Goal: Task Accomplishment & Management: Use online tool/utility

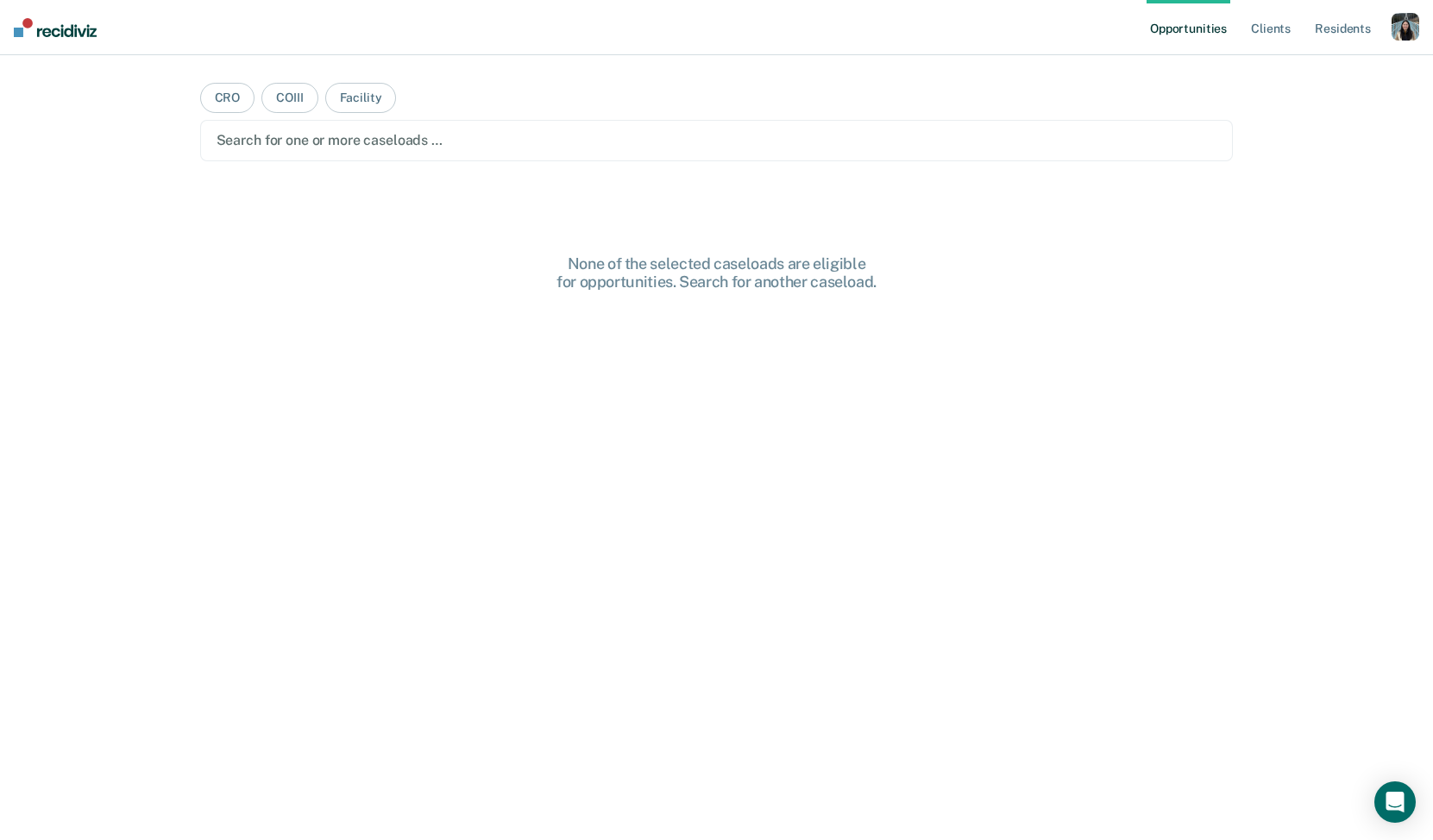
click at [1416, 30] on div "button" at bounding box center [1405, 27] width 28 height 28
click at [1331, 60] on div "Profile How it works Log Out" at bounding box center [1336, 91] width 167 height 84
click at [1282, 66] on link "Profile" at bounding box center [1336, 69] width 139 height 15
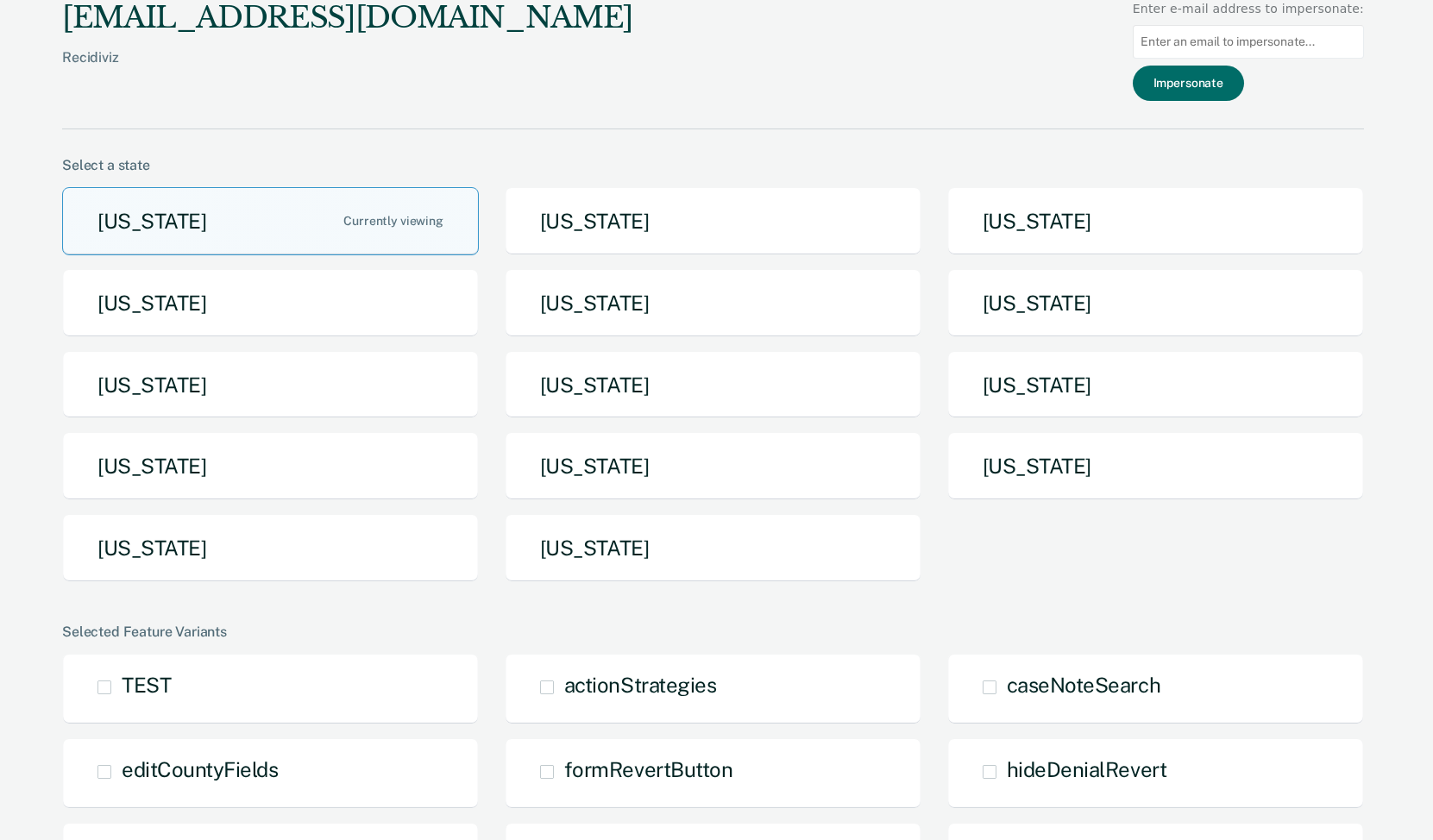
click at [1195, 34] on input at bounding box center [1248, 42] width 231 height 34
paste input "[PERSON_NAME][EMAIL_ADDRESS][DOMAIN_NAME][US_STATE]"
type input "[PERSON_NAME][EMAIL_ADDRESS][DOMAIN_NAME][US_STATE]"
click at [1196, 78] on button "Impersonate" at bounding box center [1188, 83] width 111 height 36
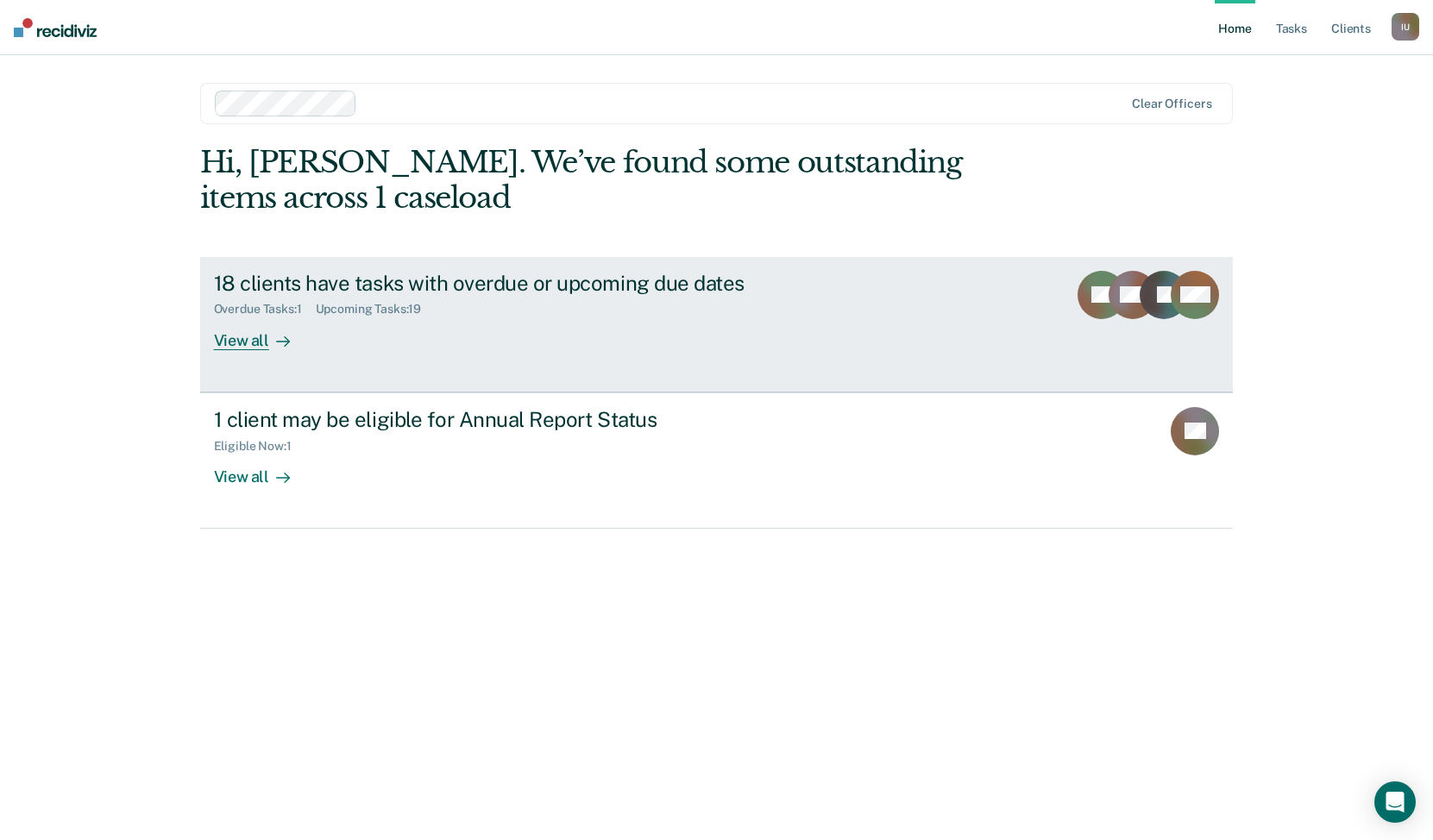
click at [477, 312] on div "Overdue Tasks : 1 Upcoming Tasks : 19" at bounding box center [517, 305] width 606 height 22
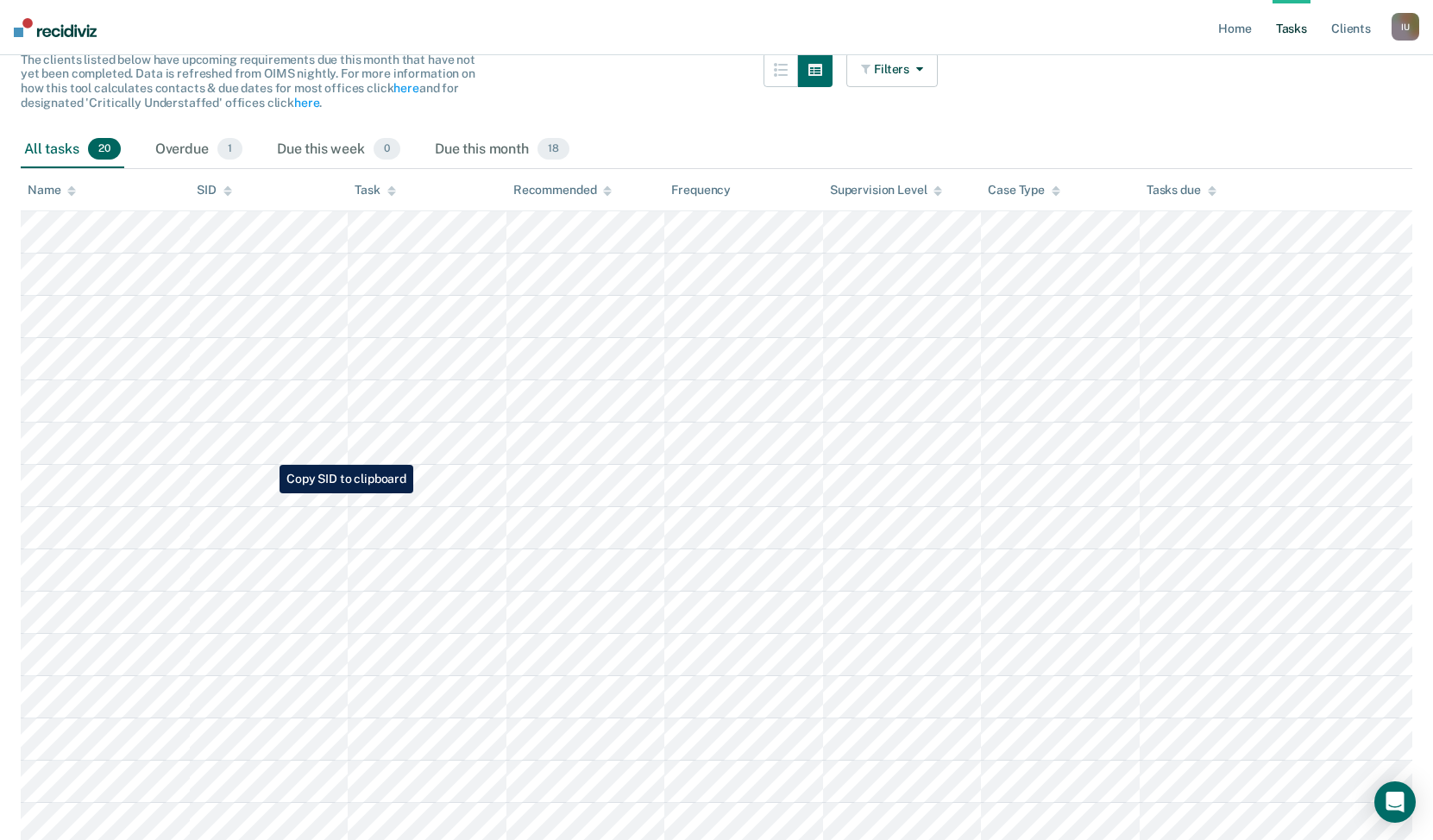
scroll to position [184, 0]
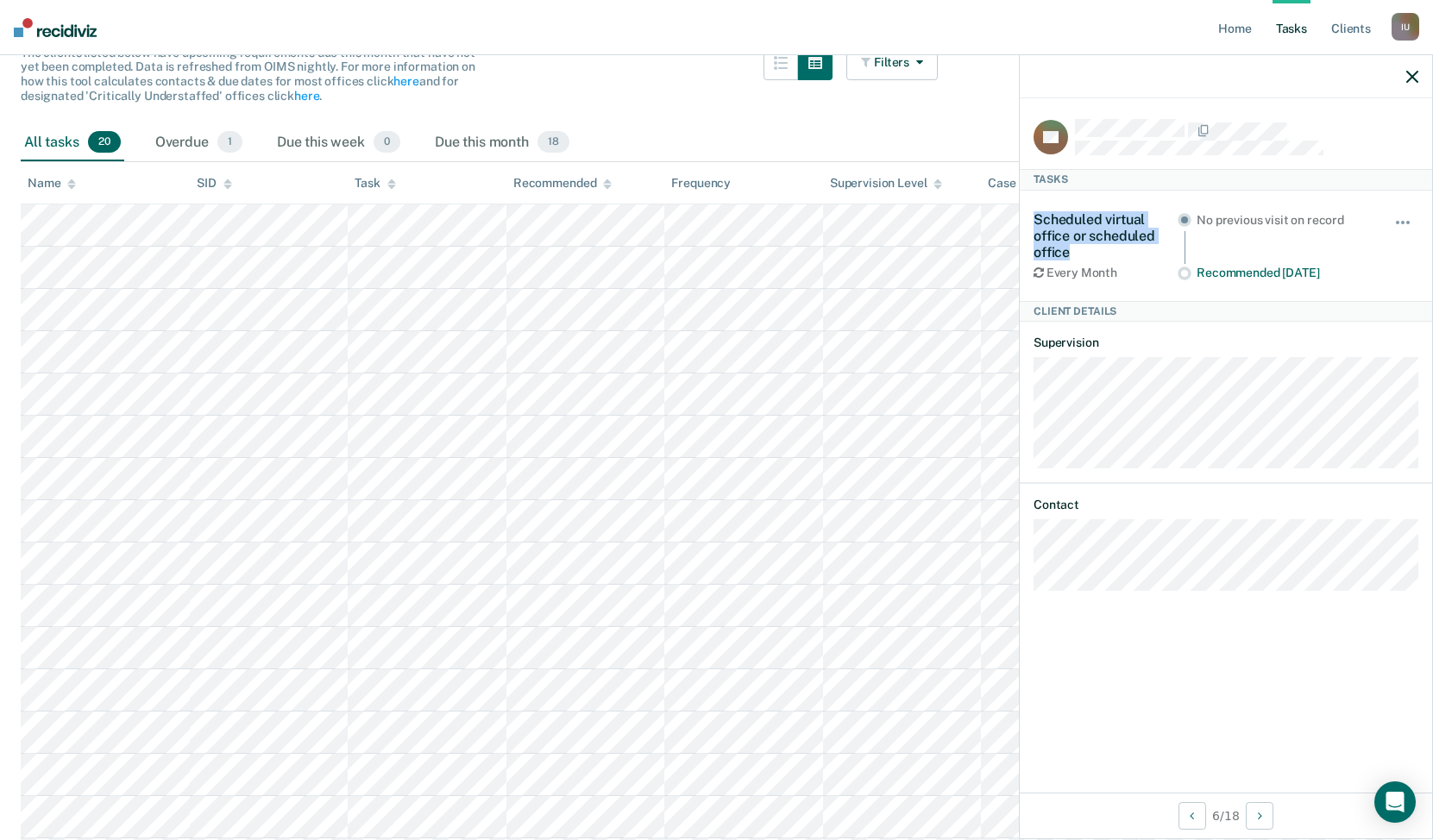
drag, startPoint x: 1035, startPoint y: 217, endPoint x: 1073, endPoint y: 247, distance: 48.4
click at [1073, 247] on div "Scheduled virtual office or scheduled office" at bounding box center [1105, 236] width 144 height 50
copy div "Scheduled virtual office or scheduled office"
drag, startPoint x: 1070, startPoint y: 112, endPoint x: 1203, endPoint y: 118, distance: 133.1
click at [1203, 118] on div "BS Tasks Scheduled virtual office or scheduled office Every Month No previous v…" at bounding box center [1226, 445] width 413 height 694
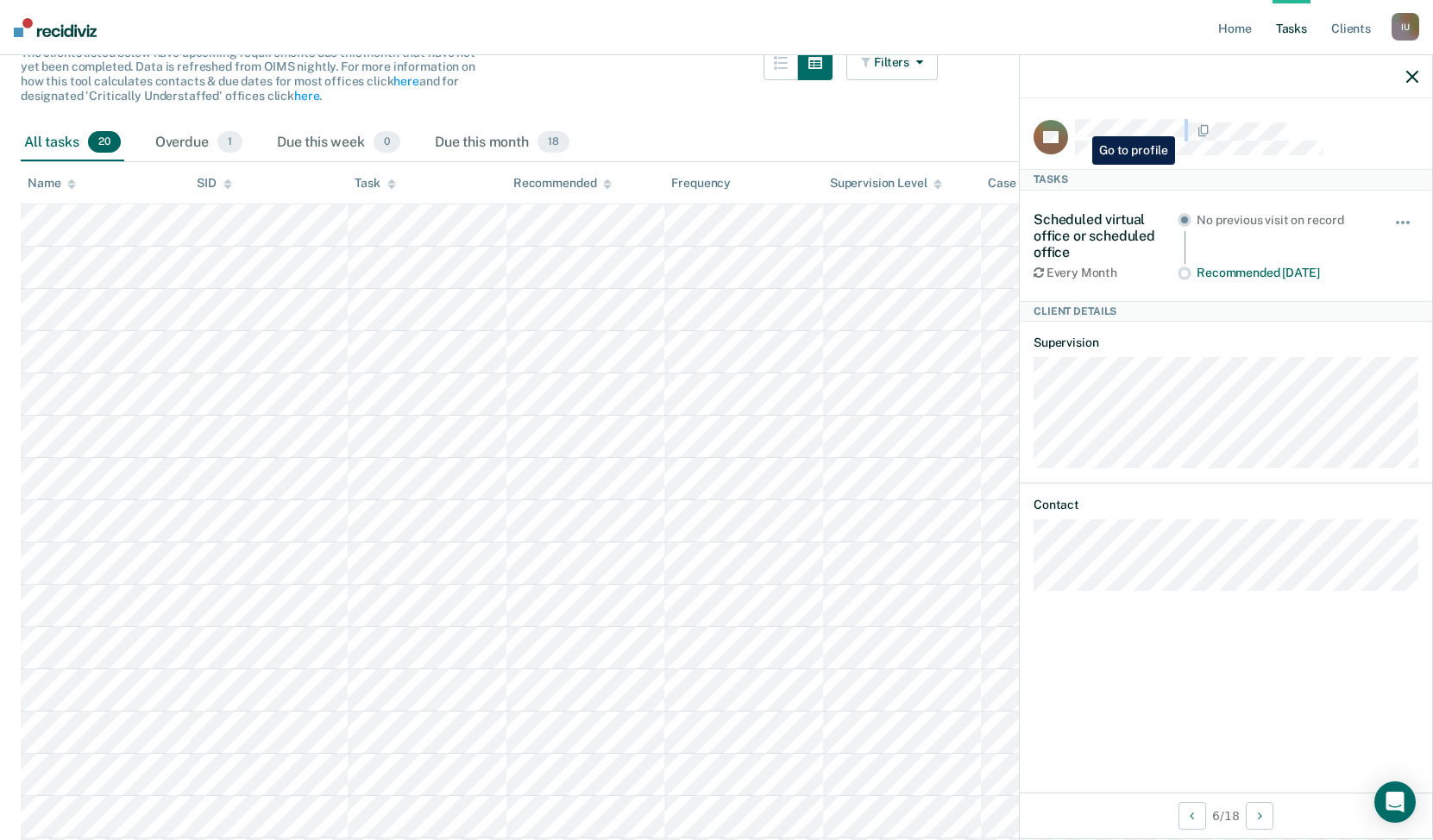
click at [1079, 123] on div at bounding box center [1247, 130] width 343 height 23
